Goal: Information Seeking & Learning: Learn about a topic

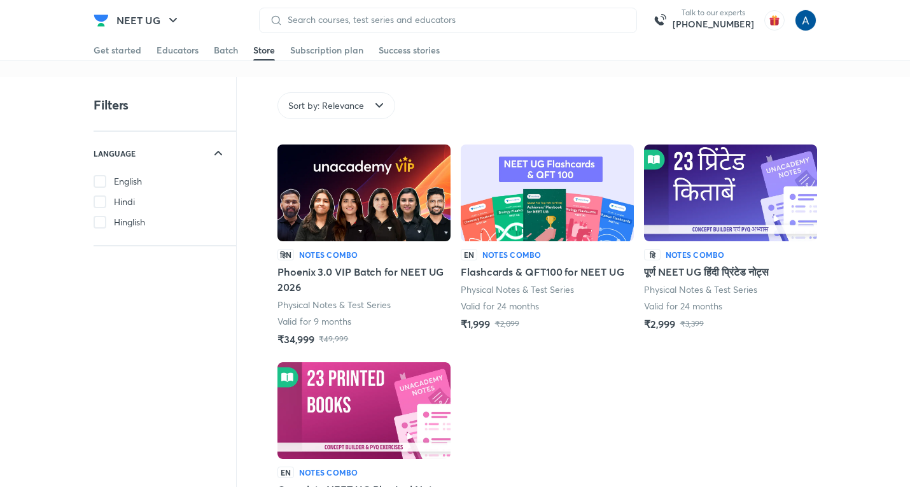
click at [124, 44] on div "Get started" at bounding box center [118, 50] width 48 height 13
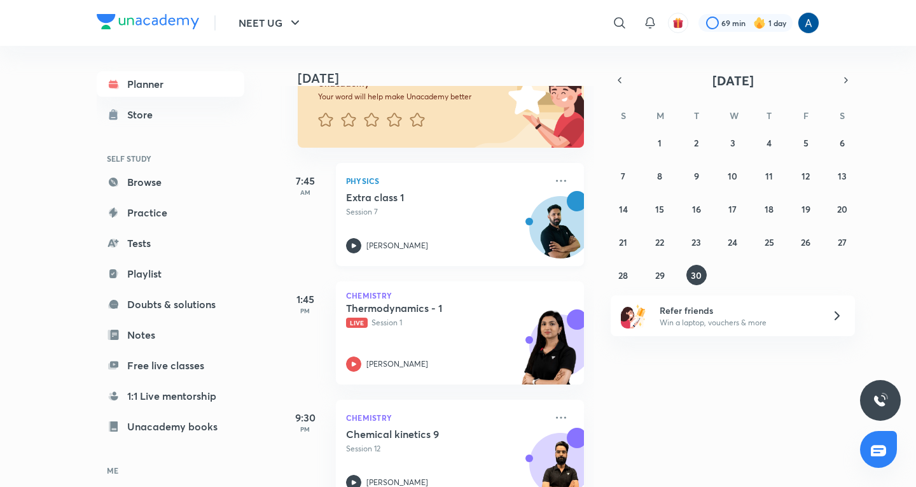
scroll to position [150, 0]
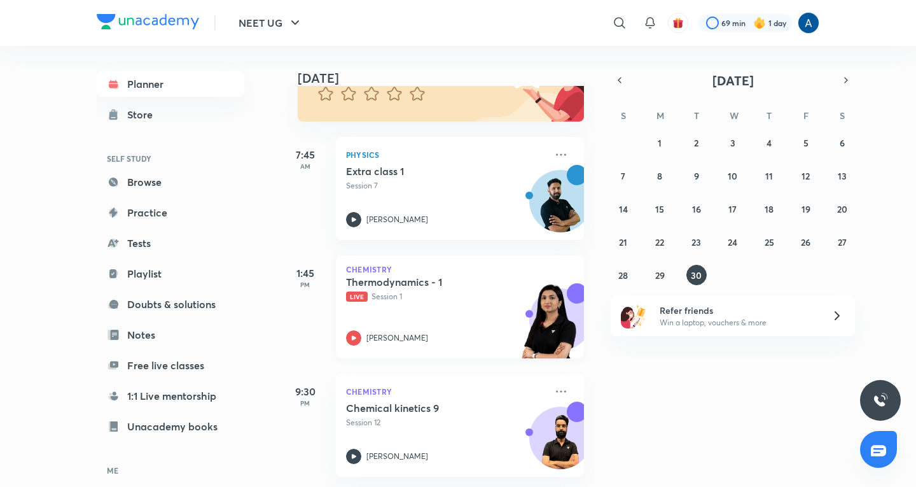
click at [419, 295] on div "Thermodynamics - 1 Live Session 1 [PERSON_NAME]" at bounding box center [446, 311] width 200 height 70
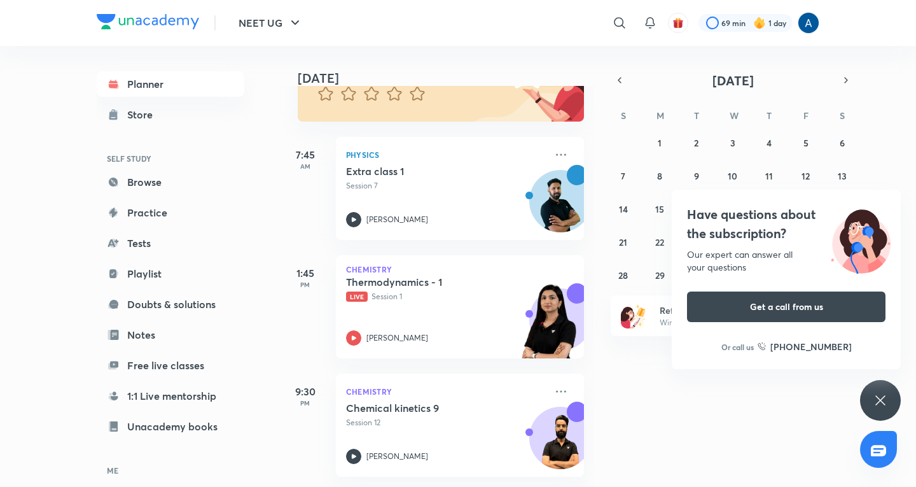
click at [881, 400] on icon at bounding box center [881, 400] width 10 height 10
